Goal: Navigation & Orientation: Find specific page/section

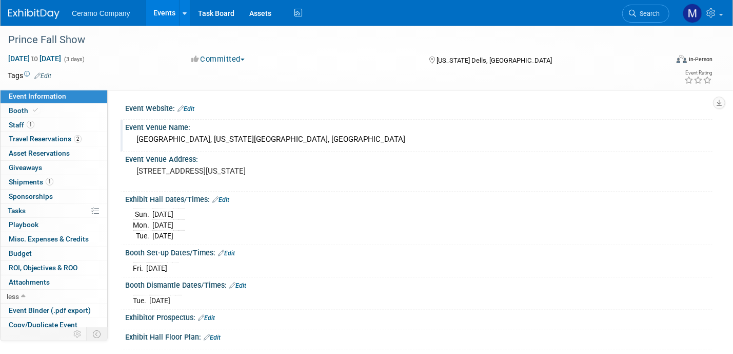
scroll to position [45, 0]
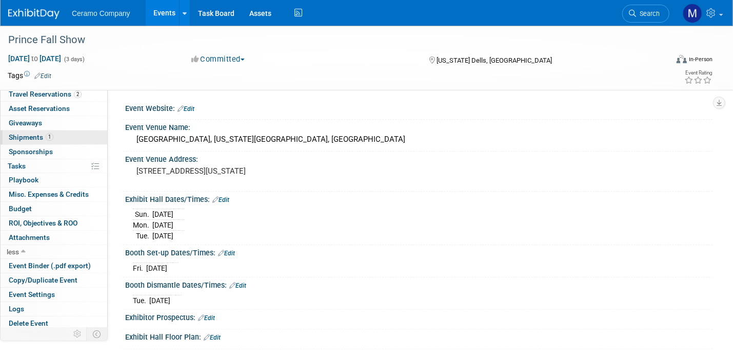
click at [50, 134] on span "1" at bounding box center [50, 137] width 8 height 8
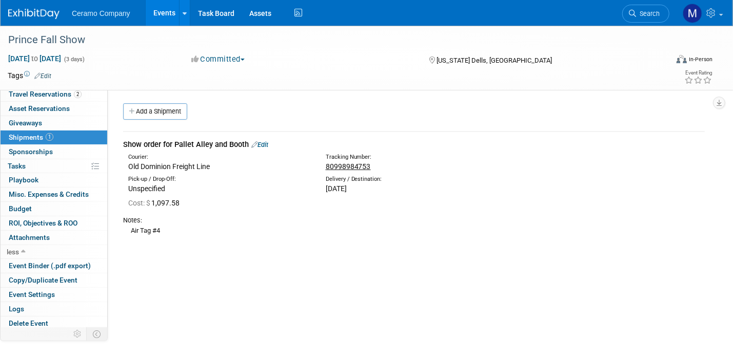
click at [163, 8] on link "Events" at bounding box center [164, 13] width 37 height 26
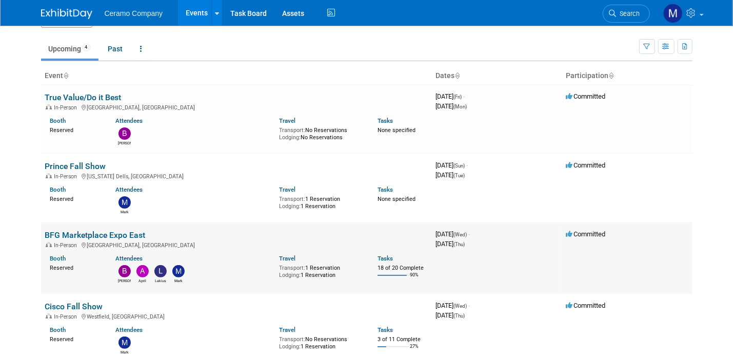
scroll to position [12, 0]
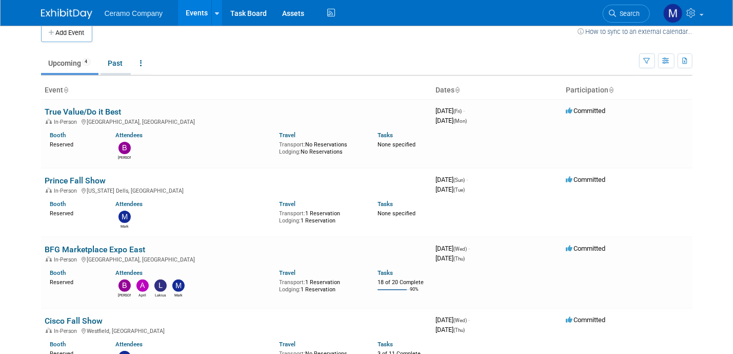
click at [120, 65] on link "Past" at bounding box center [116, 62] width 30 height 19
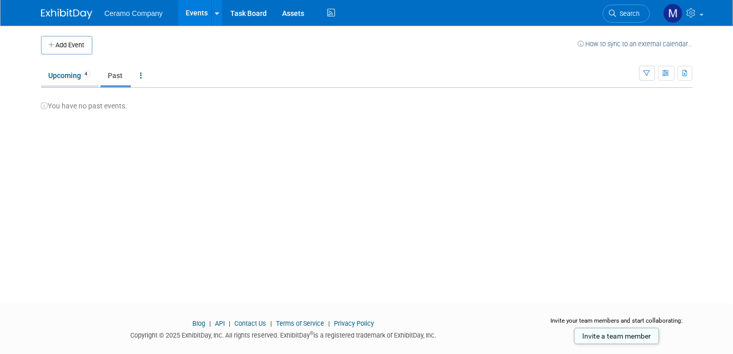
click at [74, 74] on link "Upcoming 4" at bounding box center [69, 75] width 57 height 19
